Goal: Check status

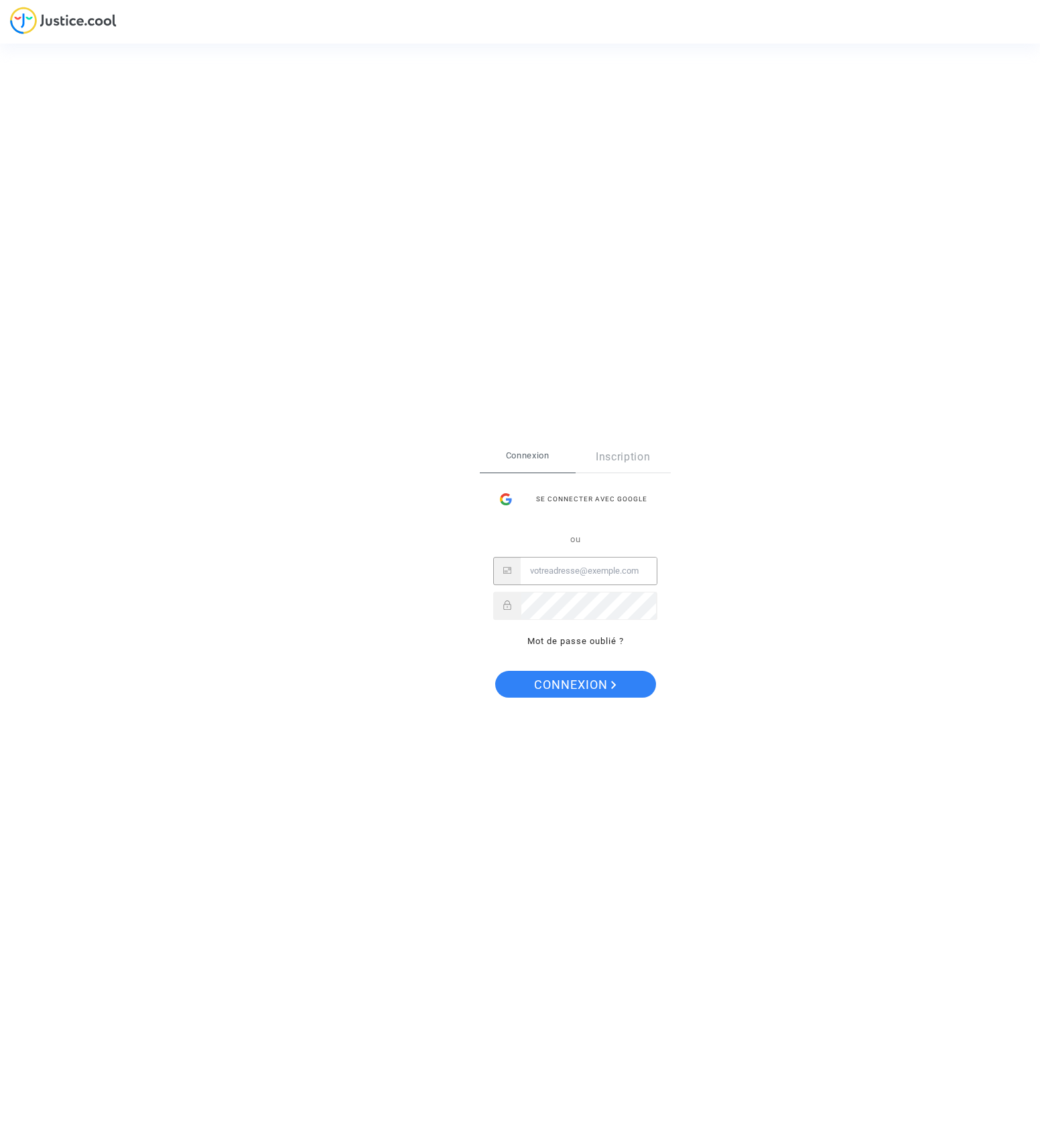
click at [546, 573] on input "Email" at bounding box center [589, 571] width 136 height 27
type input "as@235.li"
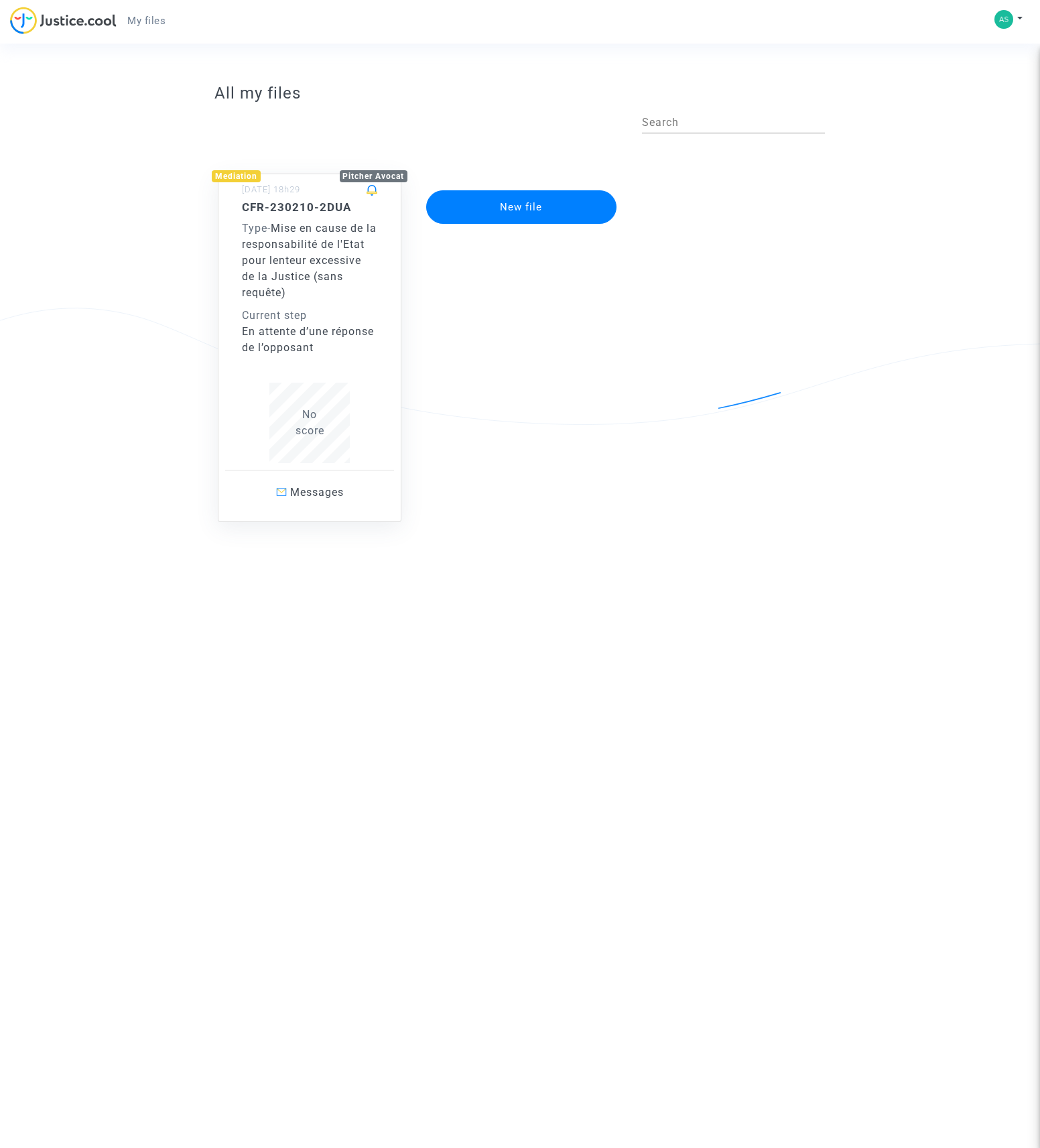
click at [318, 295] on span "Mise en cause de la responsabilité de l'Etat pour lenteur excessive de la Justi…" at bounding box center [309, 260] width 135 height 77
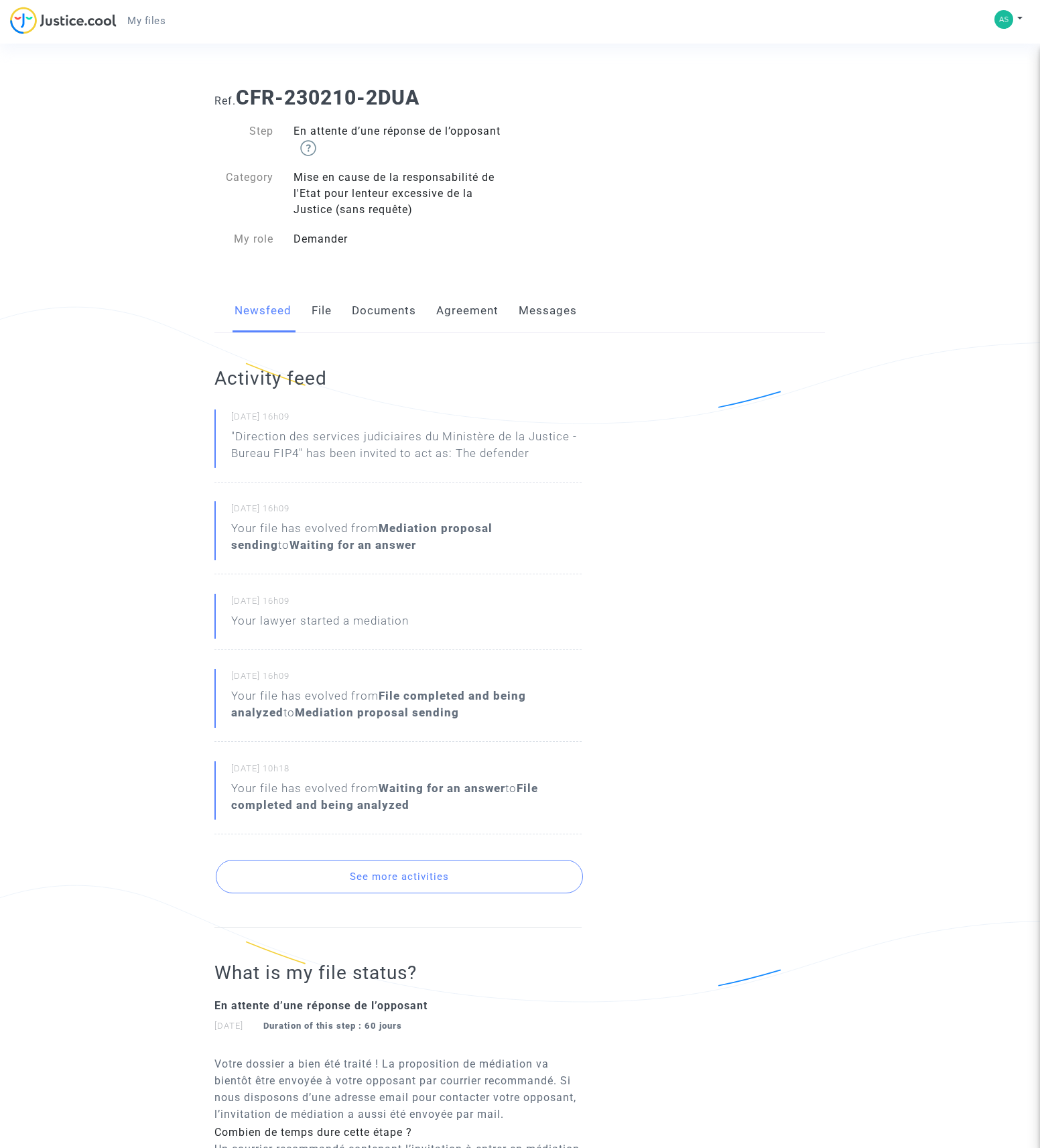
scroll to position [3, 0]
click at [446, 537] on div "Your file has evolved from Mediation proposal sending to Waiting for an answer" at bounding box center [406, 535] width 350 height 34
click at [365, 539] on div "Your file has evolved from Mediation proposal sending to Waiting for an answer" at bounding box center [406, 538] width 350 height 34
click at [326, 306] on link "File" at bounding box center [321, 312] width 20 height 44
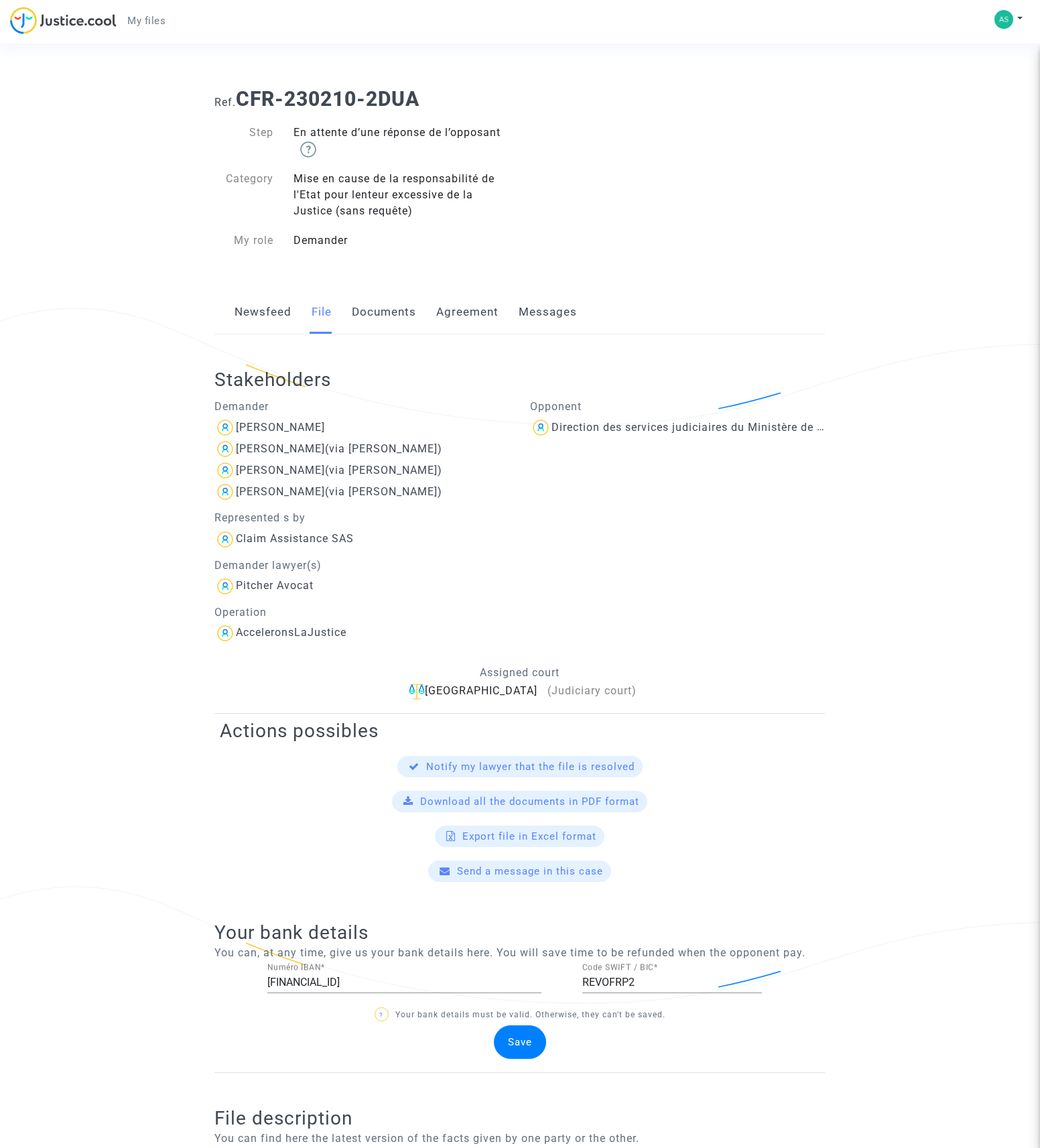
click at [378, 318] on link "Documents" at bounding box center [384, 312] width 64 height 44
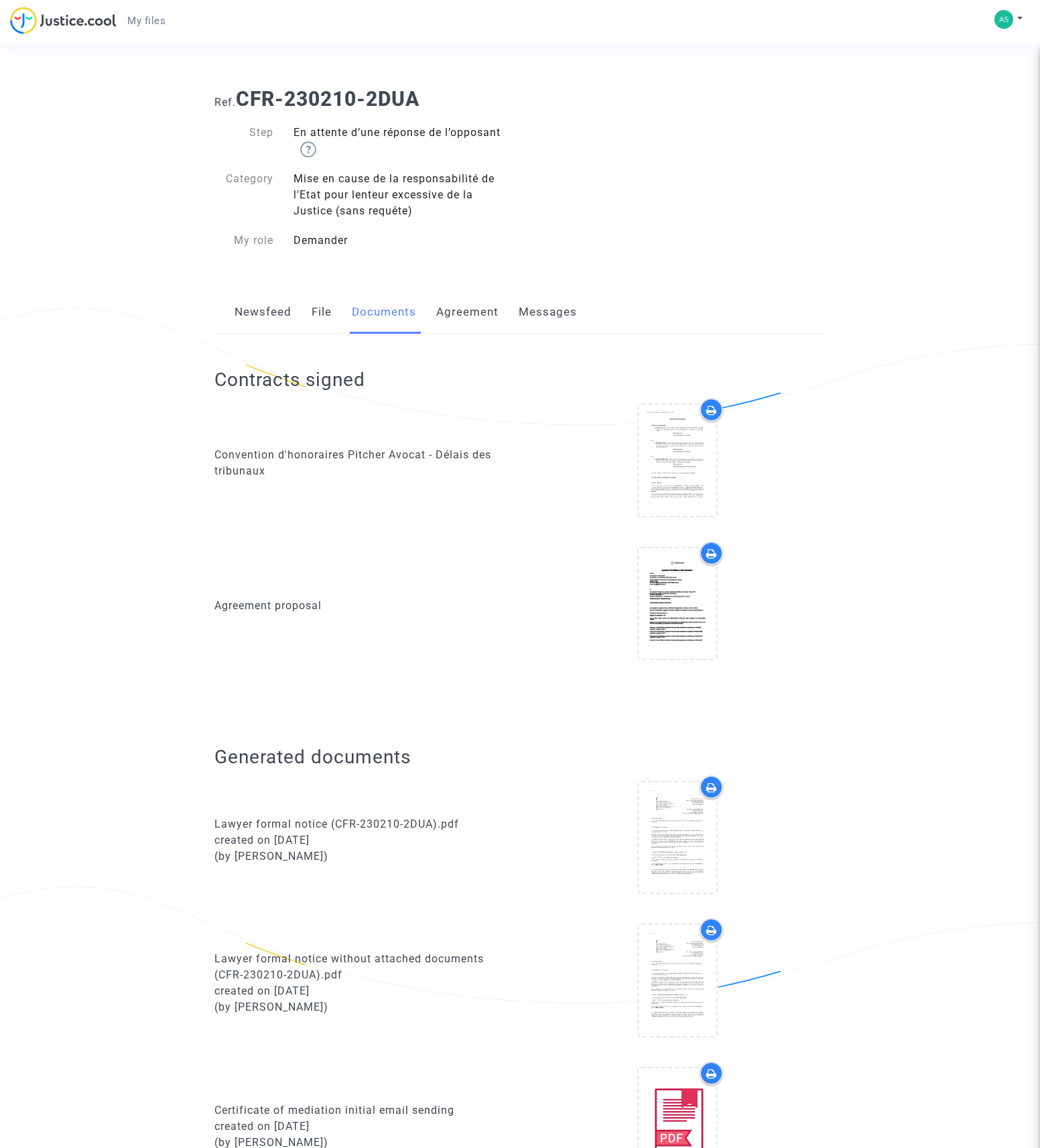
click at [457, 312] on link "Agreement" at bounding box center [467, 312] width 62 height 44
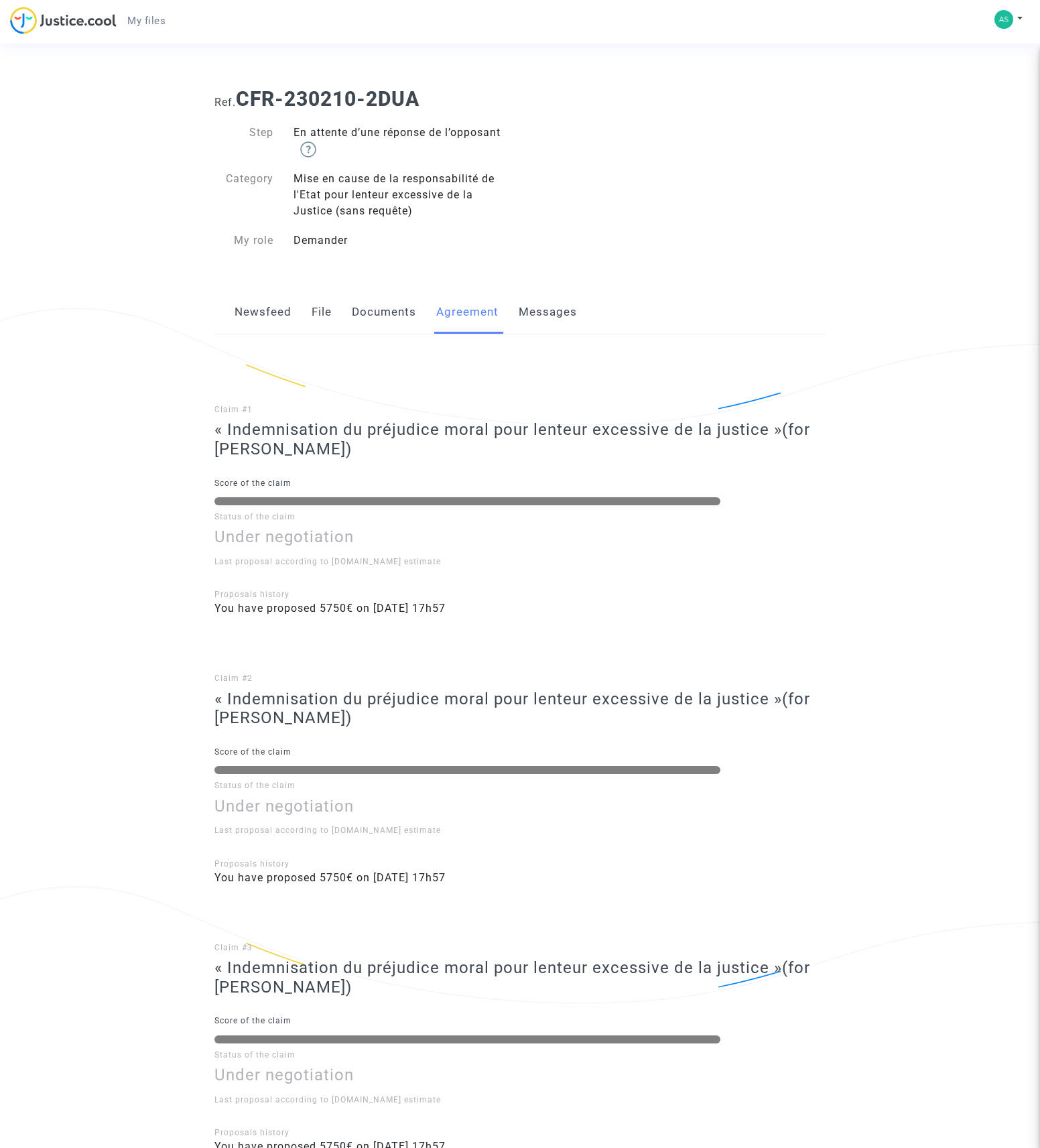
click at [435, 447] on h3 "« Indemnisation du préjudice moral pour lenteur excessive de la justice » (for …" at bounding box center [519, 440] width 611 height 39
click at [548, 327] on link "Messages" at bounding box center [548, 312] width 58 height 44
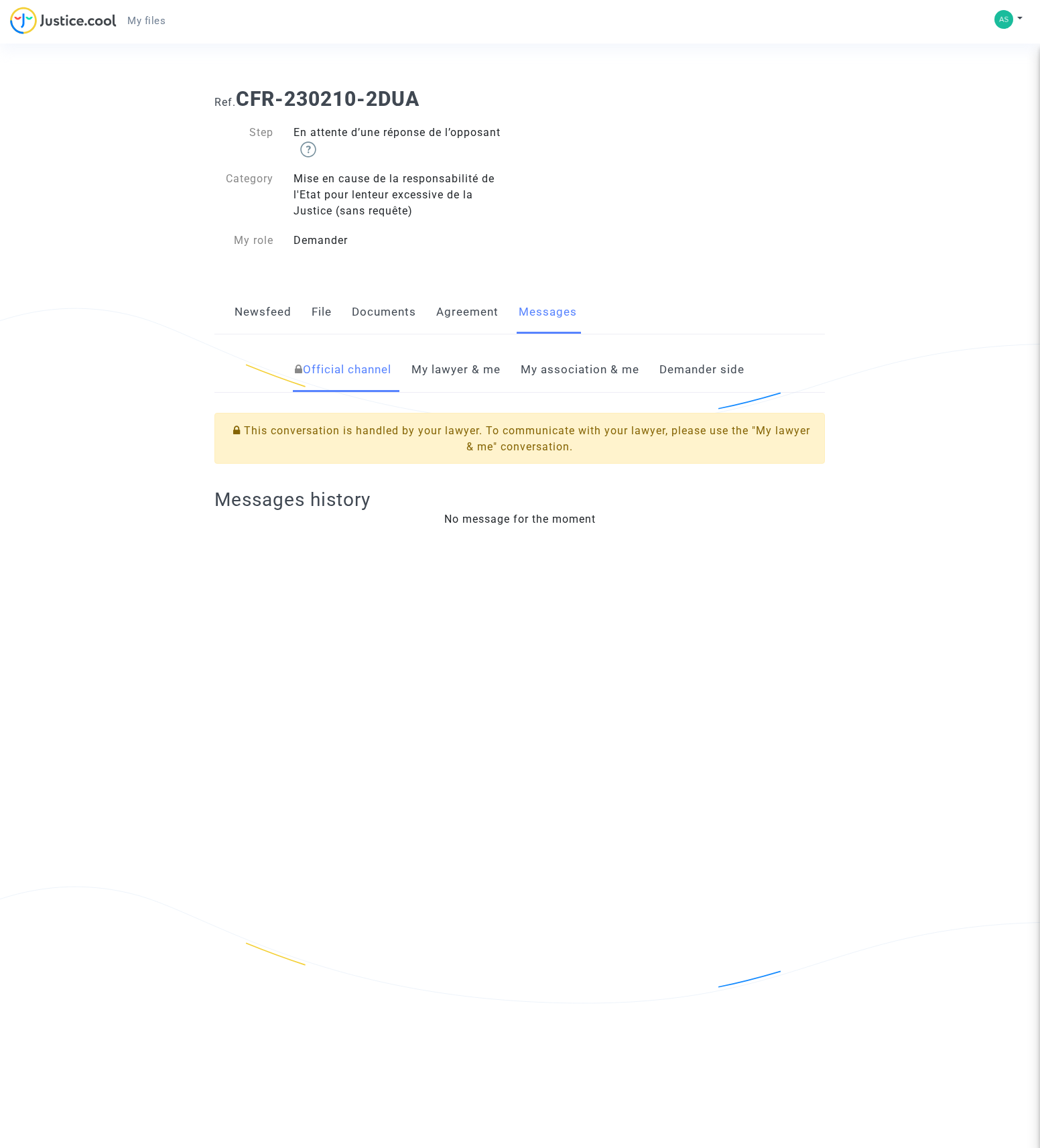
click at [456, 372] on link "My lawyer & me" at bounding box center [456, 369] width 89 height 44
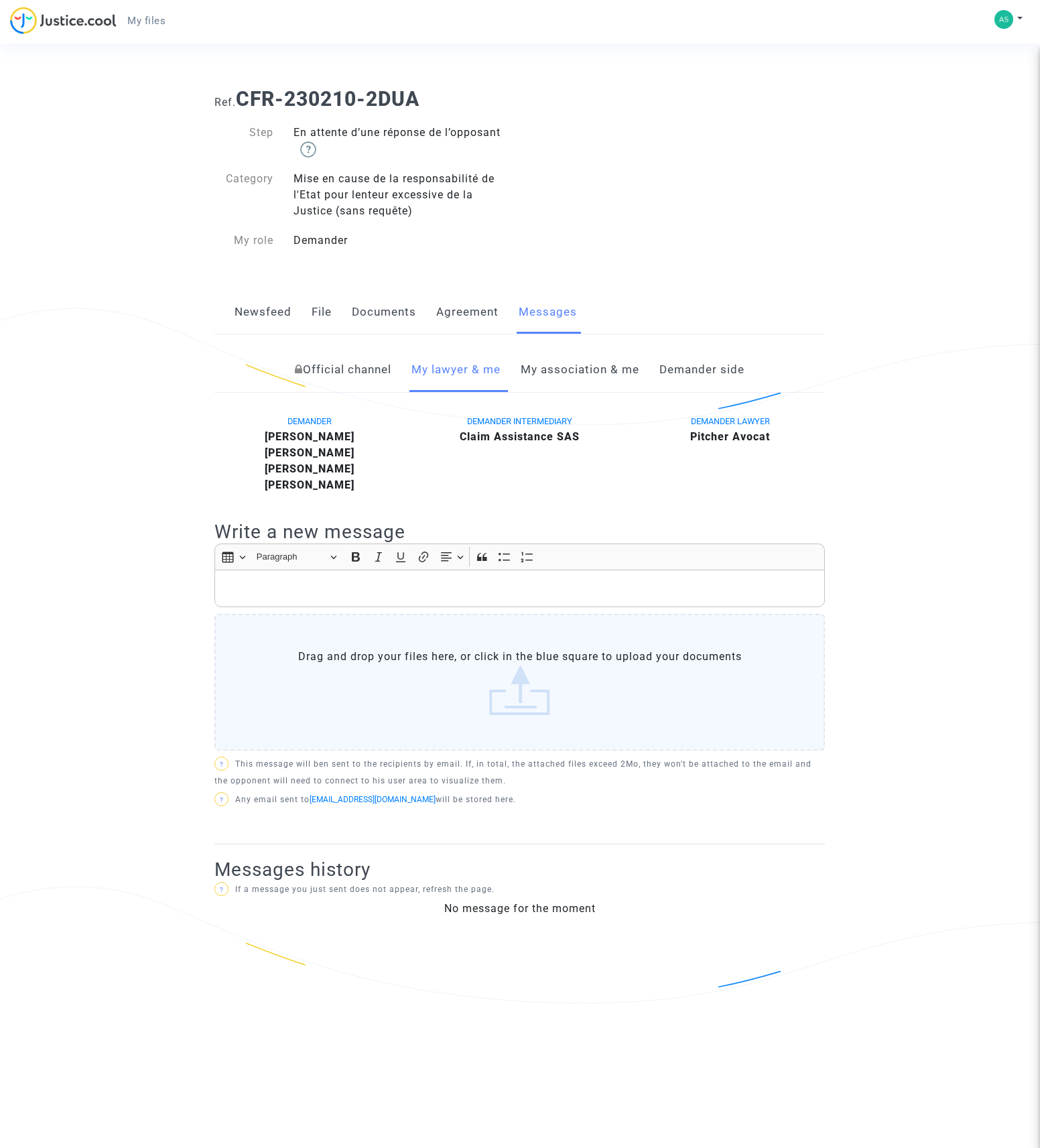
click at [581, 378] on link "My association & me" at bounding box center [580, 369] width 118 height 44
